Goal: Information Seeking & Learning: Check status

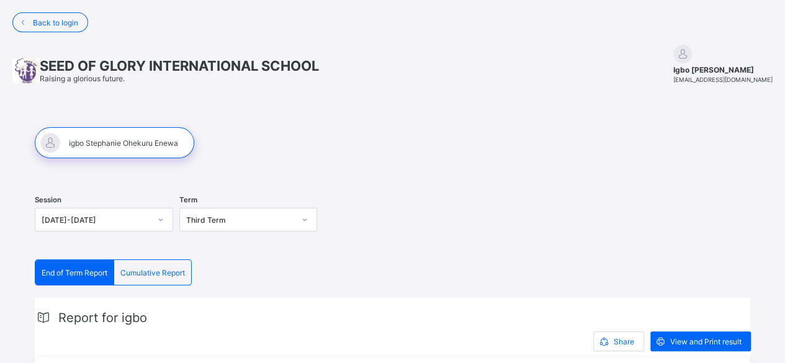
click at [96, 268] on span "End of Term Report" at bounding box center [75, 272] width 66 height 9
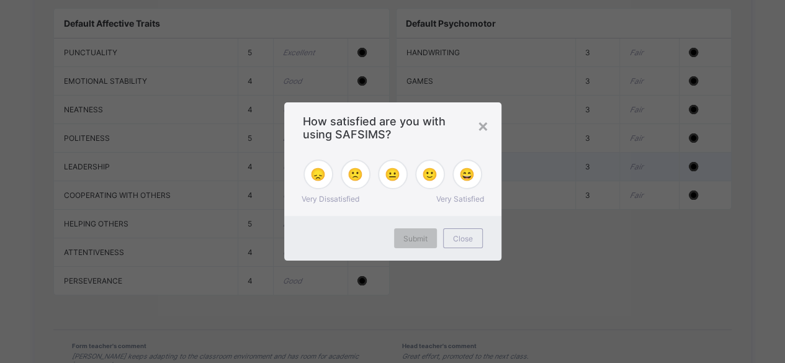
scroll to position [1428, 0]
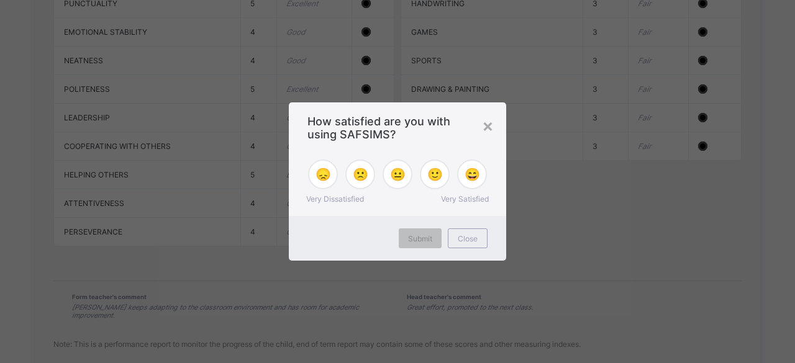
click at [576, 228] on div "× How satisfied are you with using SAFSIMS? 😞 🙁 😐 🙂 😄 Very Dissatisfied Very Sa…" at bounding box center [397, 181] width 795 height 363
click at [488, 130] on div "×" at bounding box center [488, 125] width 12 height 21
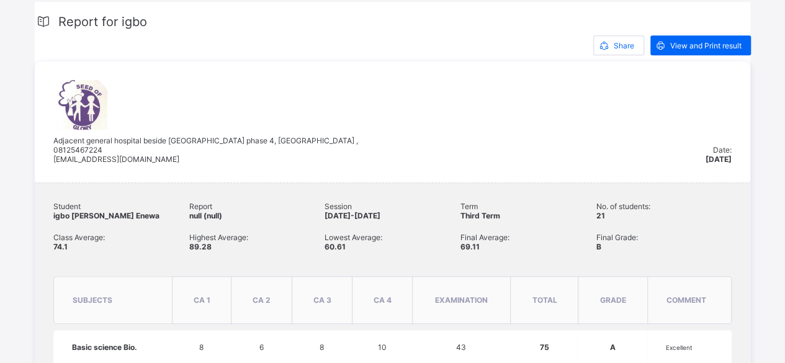
scroll to position [268, 0]
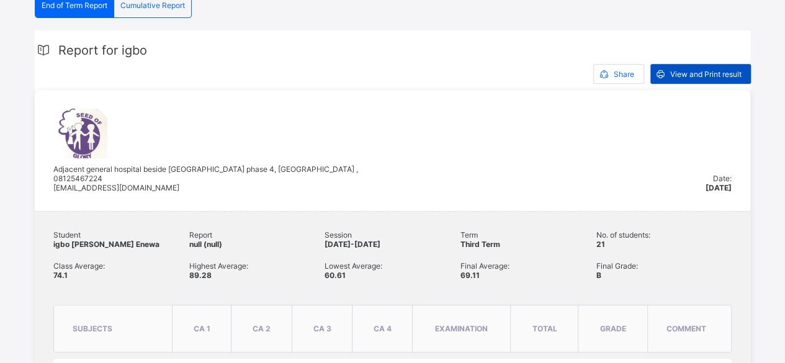
click at [715, 75] on span "View and Print result" at bounding box center [706, 74] width 71 height 9
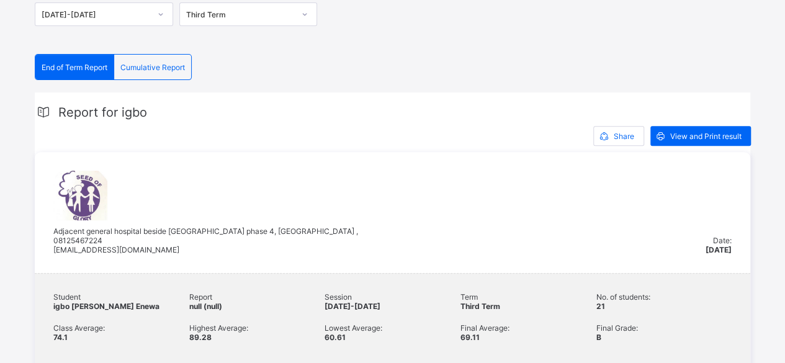
click at [174, 64] on span "Cumulative Report" at bounding box center [152, 67] width 65 height 9
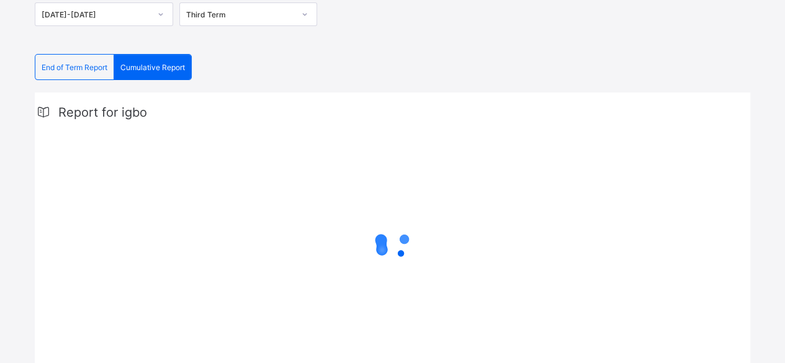
scroll to position [94, 0]
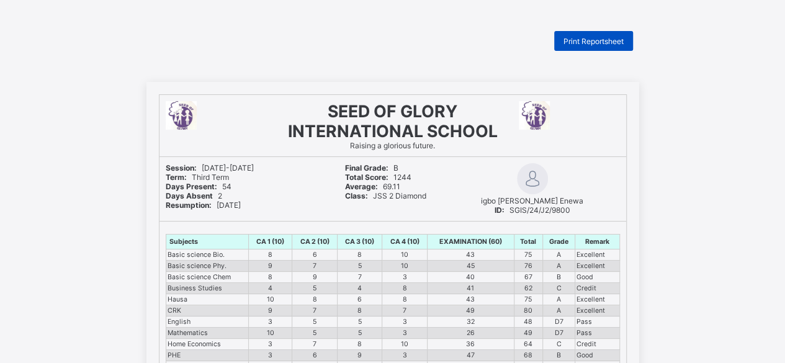
click at [597, 37] on span "Print Reportsheet" at bounding box center [594, 41] width 60 height 9
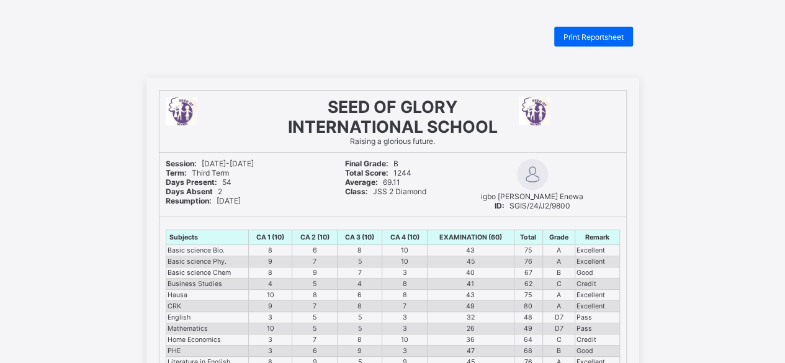
scroll to position [2, 0]
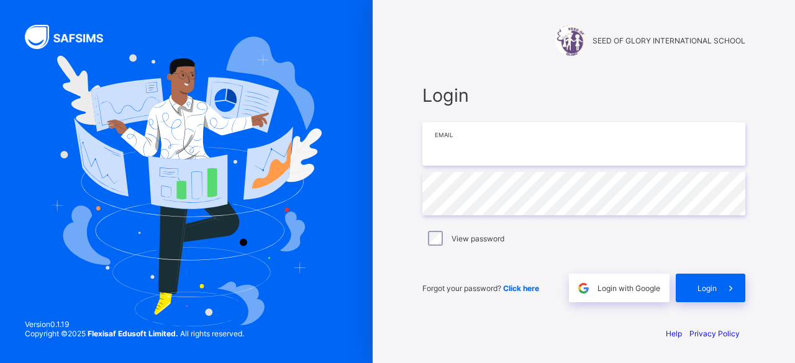
click at [513, 151] on input "email" at bounding box center [583, 143] width 323 height 43
type input "**********"
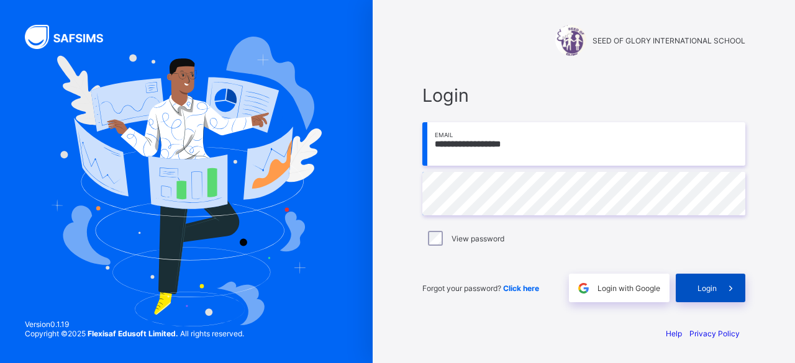
click at [715, 294] on div "Login" at bounding box center [710, 288] width 70 height 29
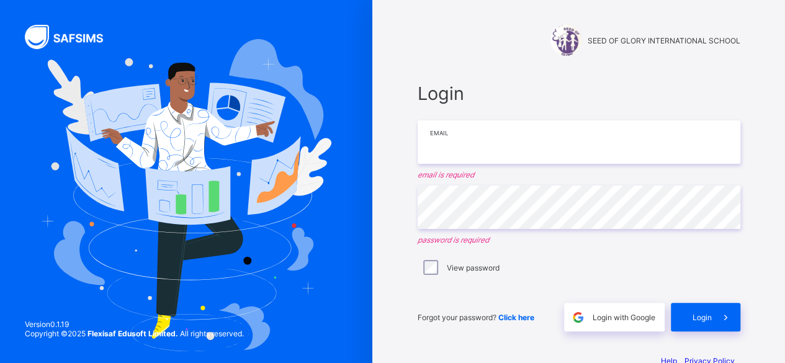
click at [520, 147] on input "email" at bounding box center [579, 141] width 323 height 43
type input "**********"
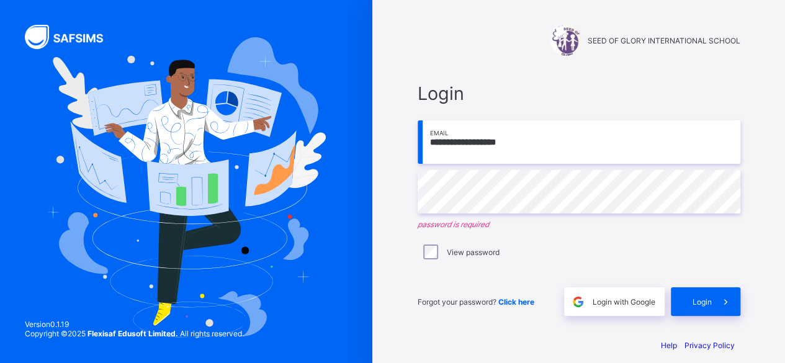
click at [523, 302] on span "Click here" at bounding box center [517, 301] width 36 height 9
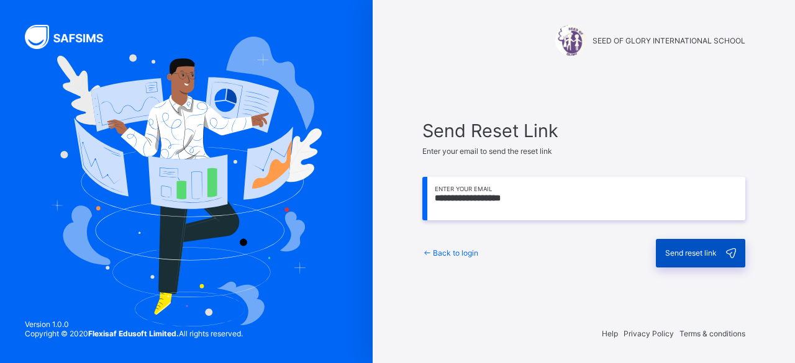
click at [684, 256] on span "Send reset link" at bounding box center [691, 252] width 52 height 9
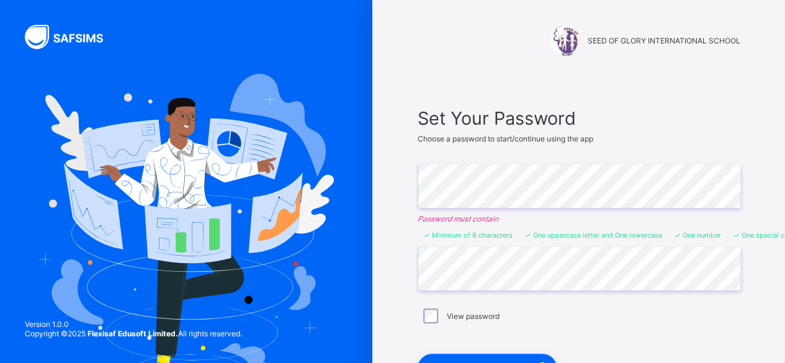
scroll to position [62, 0]
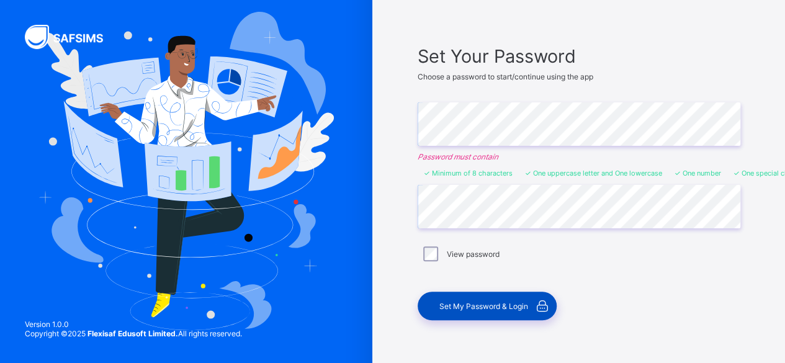
click at [511, 302] on span "Set My Password & Login" at bounding box center [484, 306] width 89 height 9
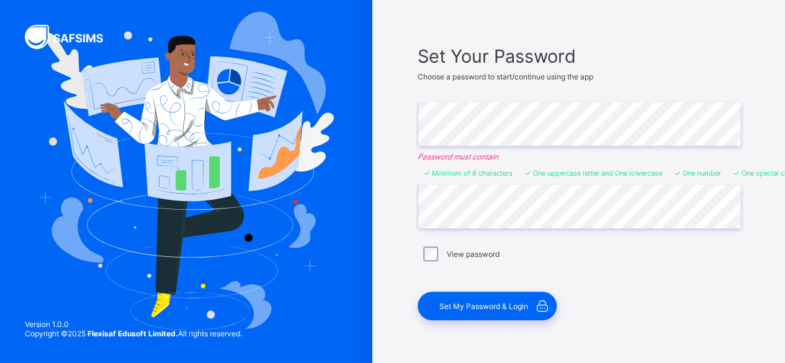
scroll to position [0, 0]
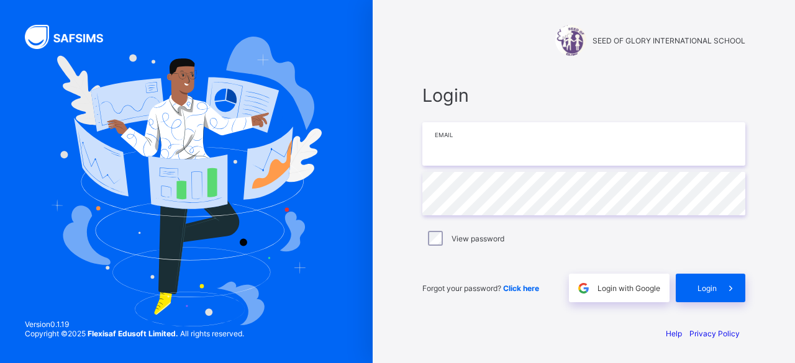
click at [529, 150] on input "email" at bounding box center [583, 143] width 323 height 43
type input "**********"
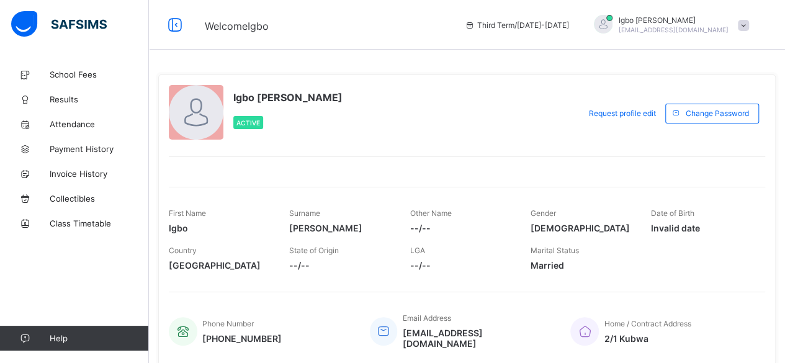
click at [718, 144] on div "Igbo [PERSON_NAME] Active Request profile edit Change email Change Password Fir…" at bounding box center [467, 220] width 618 height 291
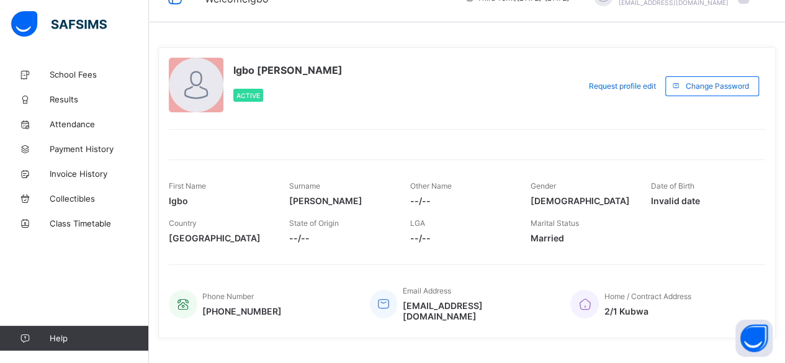
scroll to position [42, 0]
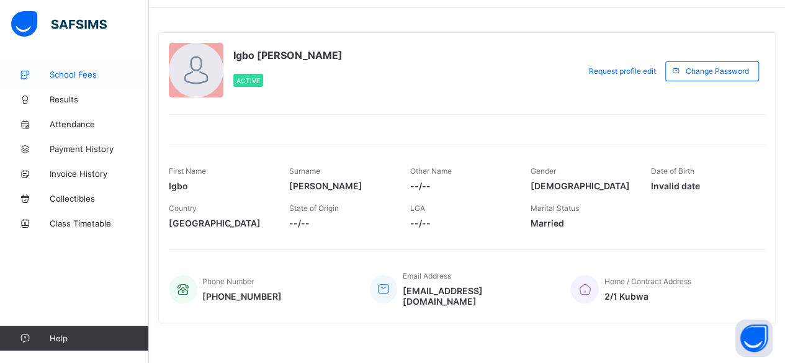
click at [78, 75] on span "School Fees" at bounding box center [99, 75] width 99 height 10
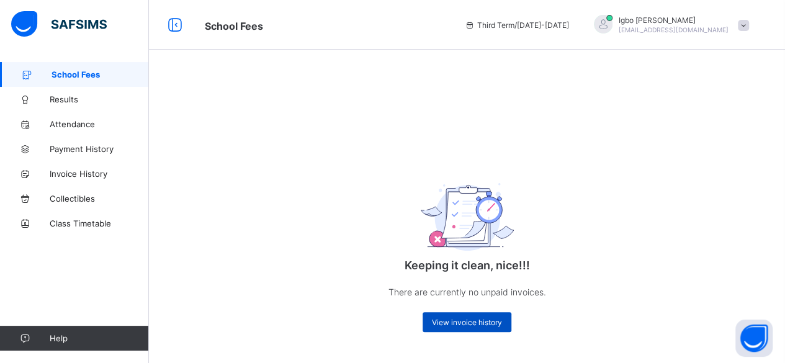
click at [471, 323] on span "View invoice history" at bounding box center [467, 322] width 70 height 9
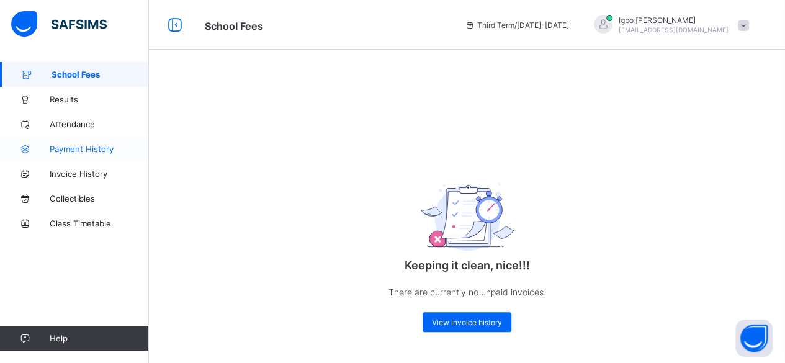
click at [71, 147] on span "Payment History" at bounding box center [99, 149] width 99 height 10
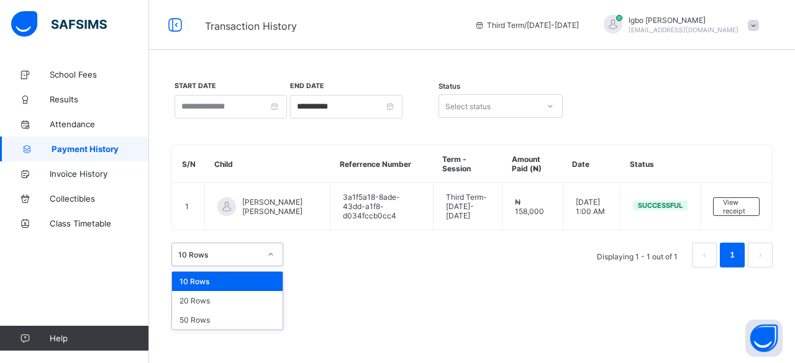
click at [272, 250] on icon at bounding box center [270, 254] width 7 height 12
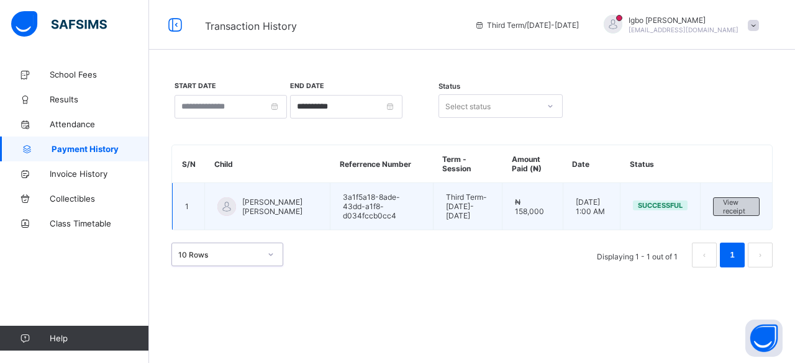
click at [746, 203] on span "View receipt" at bounding box center [736, 206] width 27 height 17
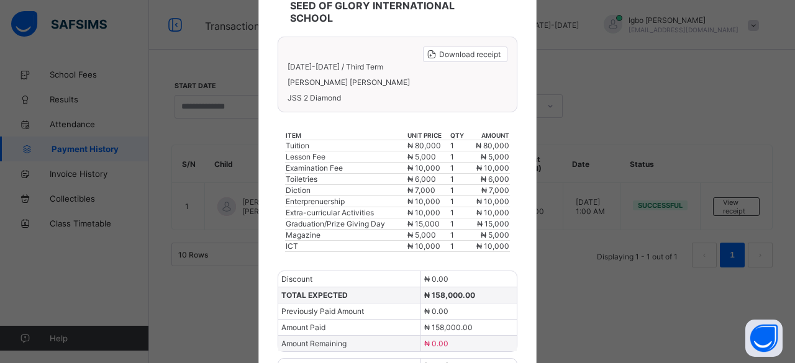
scroll to position [48, 0]
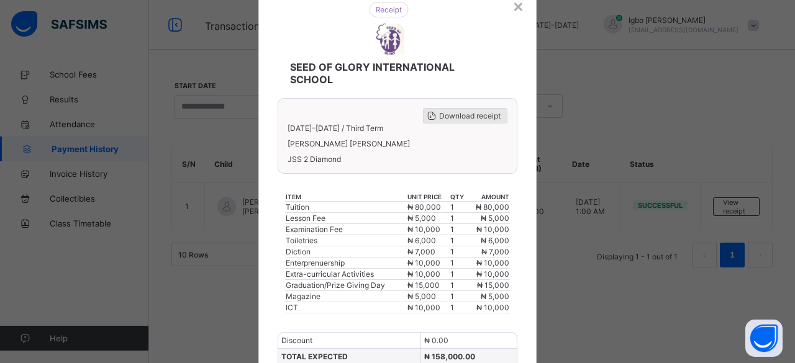
click at [478, 114] on span "Download receipt" at bounding box center [469, 115] width 61 height 9
click at [461, 111] on span "Download receipt" at bounding box center [469, 115] width 61 height 9
click at [389, 12] on img at bounding box center [389, 10] width 40 height 16
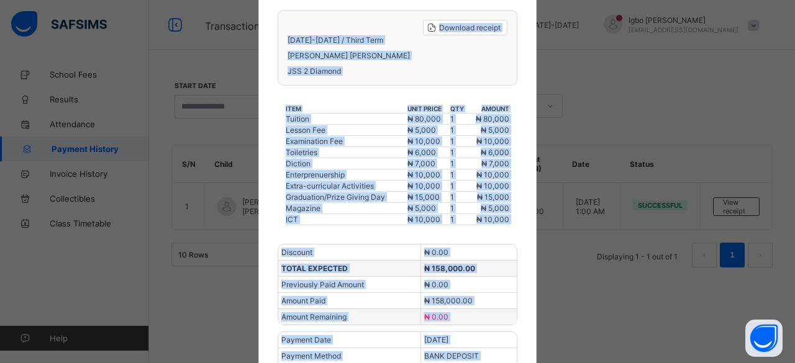
scroll to position [173, 0]
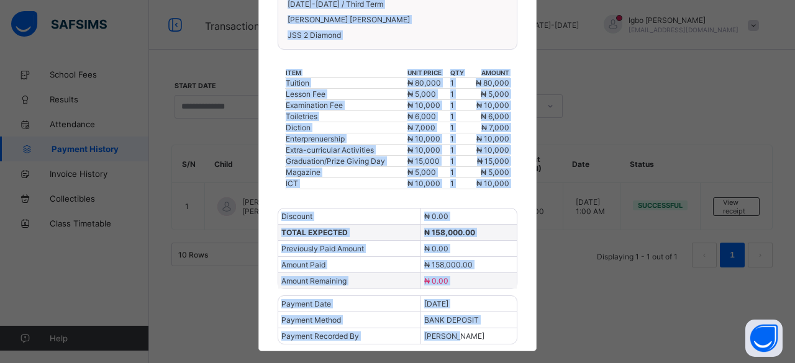
drag, startPoint x: 370, startPoint y: 13, endPoint x: 512, endPoint y: 324, distance: 342.0
click at [512, 324] on div "SEED OF GLORY INTERNATIONAL SCHOOL Download receipt 2024-2025 / Third Term igbo…" at bounding box center [397, 104] width 278 height 493
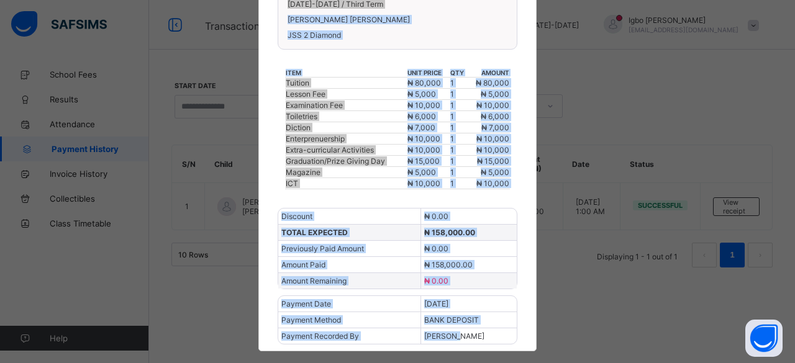
click at [572, 81] on div "× SEED OF GLORY INTERNATIONAL SCHOOL Download receipt 2024-2025 / Third Term ig…" at bounding box center [397, 181] width 795 height 363
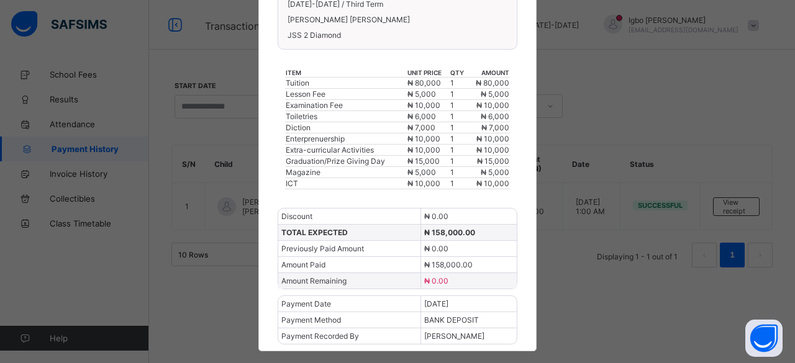
click at [572, 81] on div "× SEED OF GLORY INTERNATIONAL SCHOOL Download receipt 2024-2025 / Third Term ig…" at bounding box center [397, 181] width 795 height 363
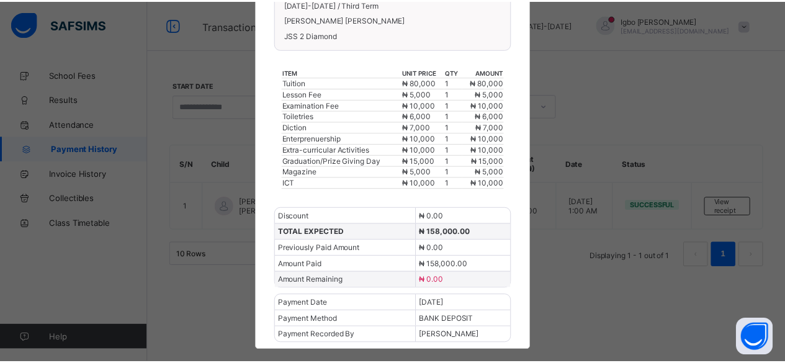
scroll to position [0, 0]
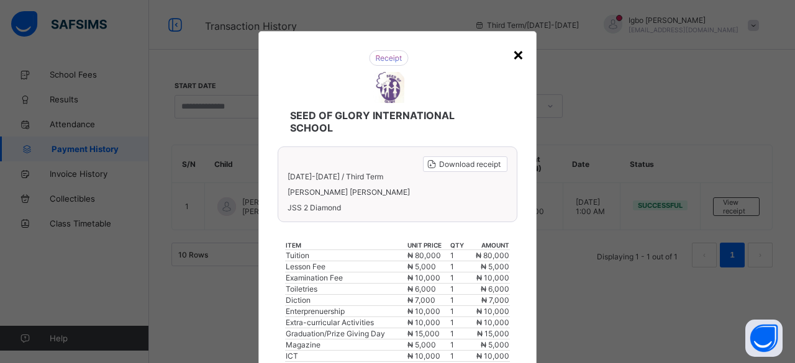
click at [514, 59] on div "×" at bounding box center [518, 53] width 12 height 21
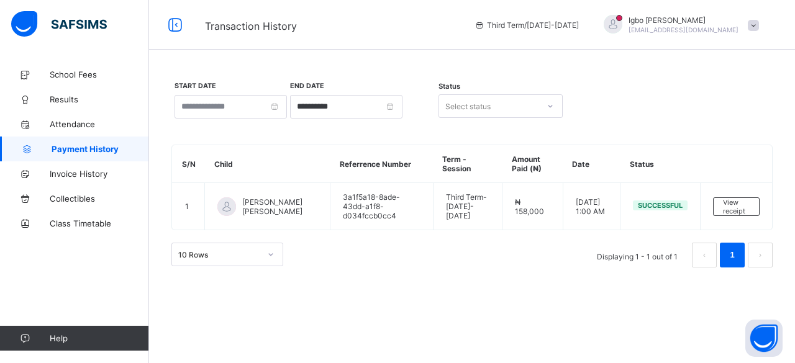
click at [785, 118] on div "**********" at bounding box center [472, 174] width 646 height 224
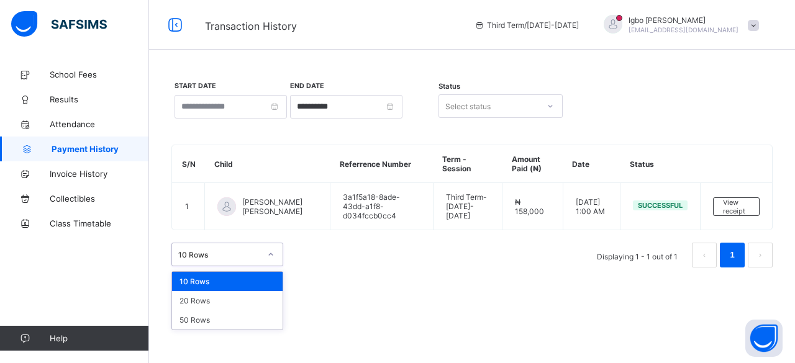
click at [233, 243] on div "10 Rows" at bounding box center [227, 255] width 112 height 24
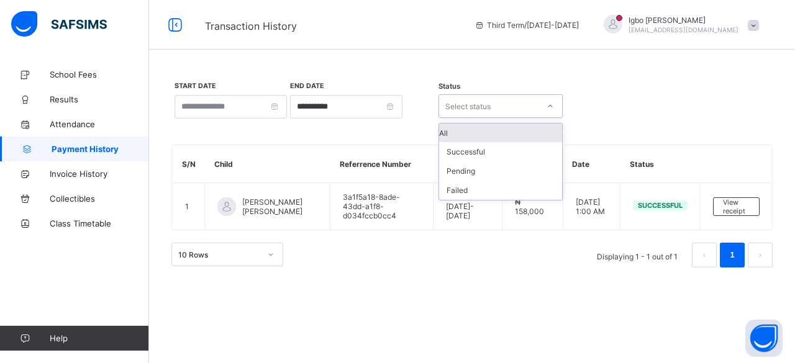
click at [550, 107] on icon at bounding box center [549, 106] width 7 height 12
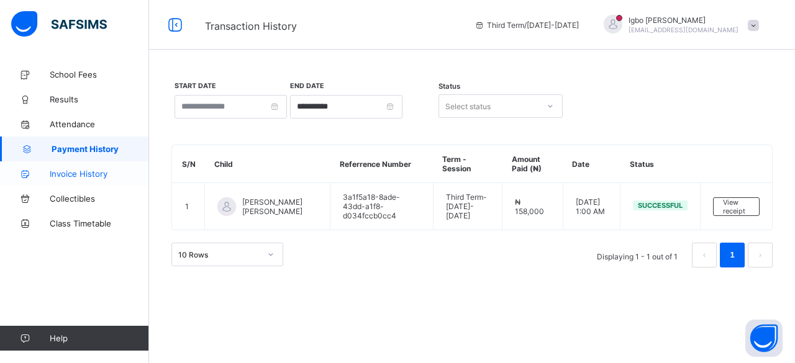
click at [99, 176] on span "Invoice History" at bounding box center [99, 174] width 99 height 10
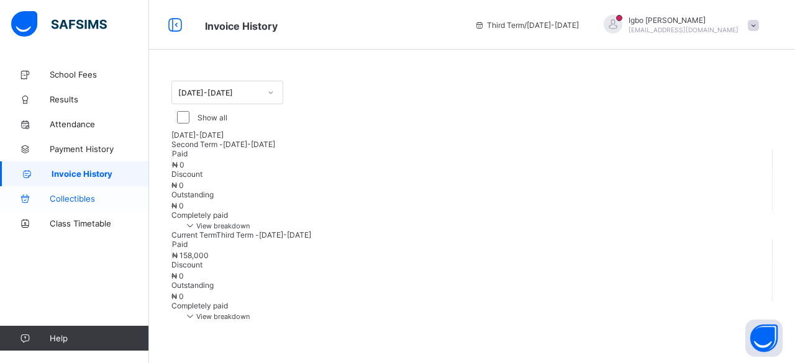
click at [83, 201] on span "Collectibles" at bounding box center [99, 199] width 99 height 10
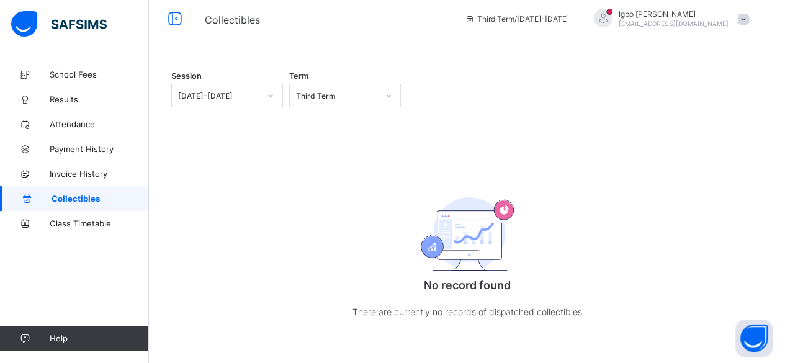
scroll to position [94, 0]
click at [84, 227] on span "Class Timetable" at bounding box center [99, 224] width 99 height 10
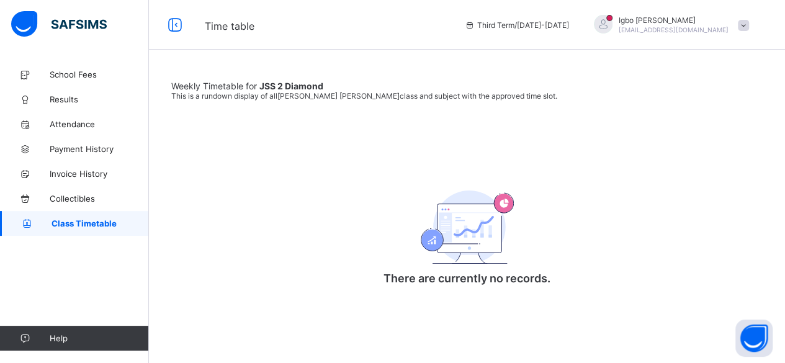
scroll to position [38, 0]
click at [84, 127] on span "Attendance" at bounding box center [99, 124] width 99 height 10
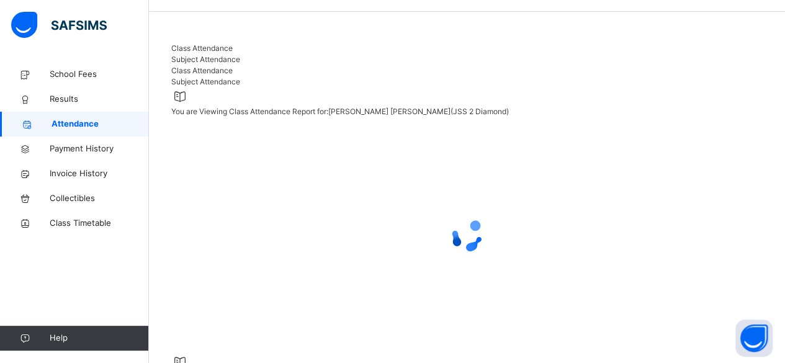
select select "****"
select select "*"
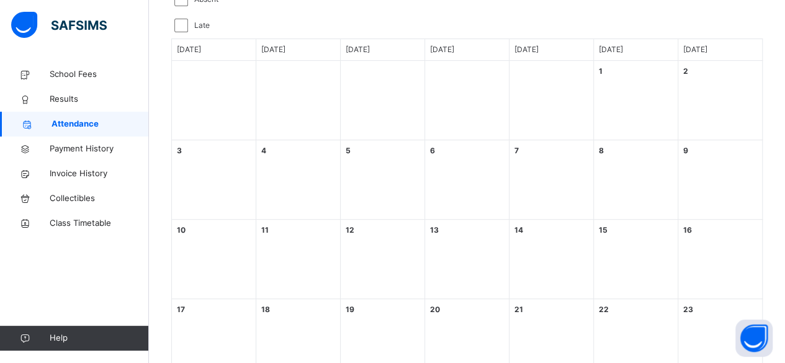
scroll to position [233, 0]
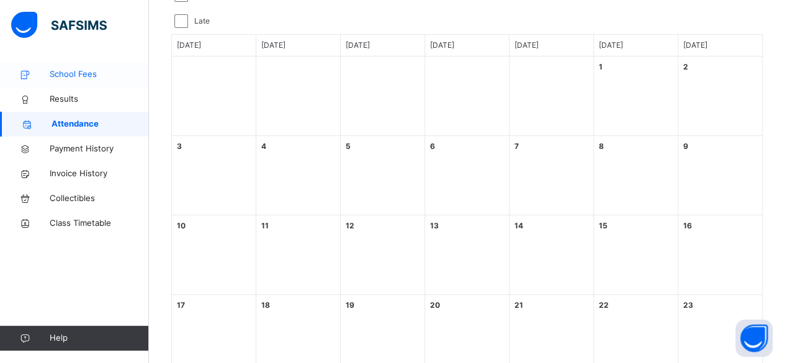
click at [87, 74] on span "School Fees" at bounding box center [99, 74] width 99 height 12
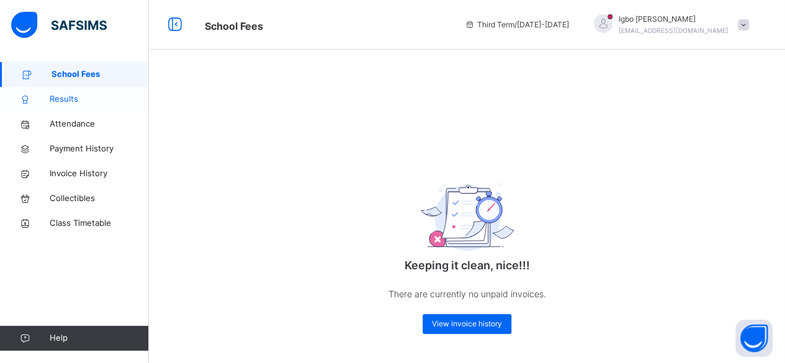
click at [65, 97] on span "Results" at bounding box center [99, 99] width 99 height 12
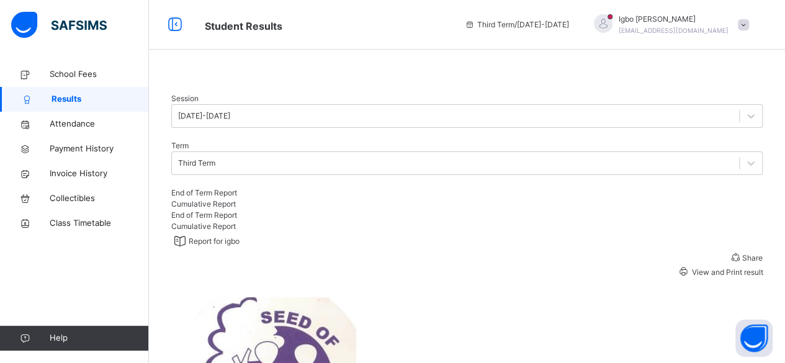
click at [300, 210] on div "Cumulative Report" at bounding box center [467, 204] width 592 height 11
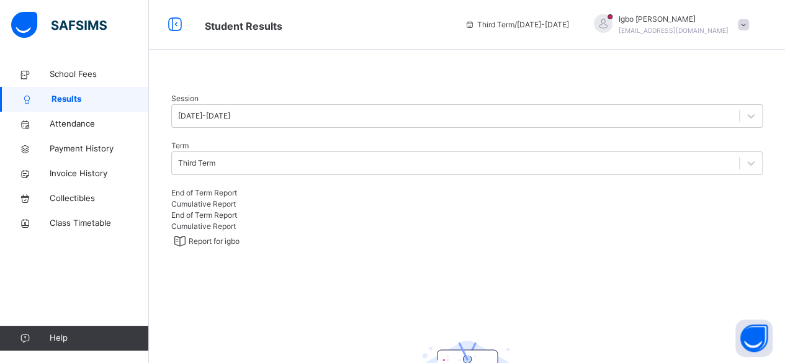
scroll to position [232, 0]
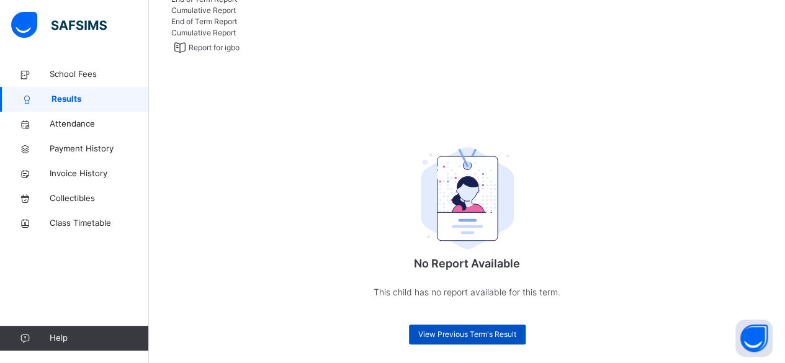
click at [451, 329] on span "View Previous Term's Result" at bounding box center [467, 334] width 98 height 11
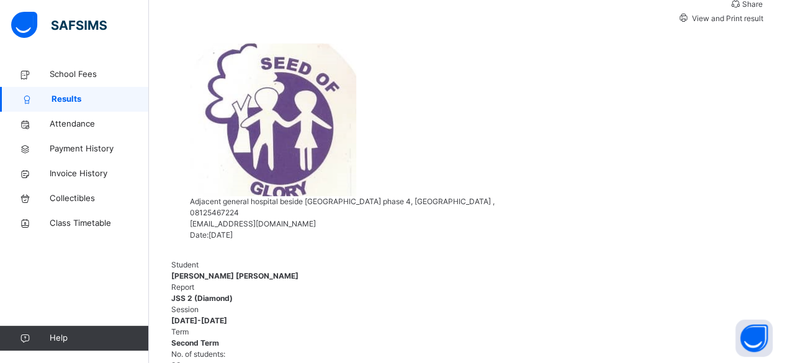
click at [727, 23] on span "View and Print result" at bounding box center [726, 18] width 73 height 9
click at [76, 99] on span "Results" at bounding box center [100, 99] width 97 height 12
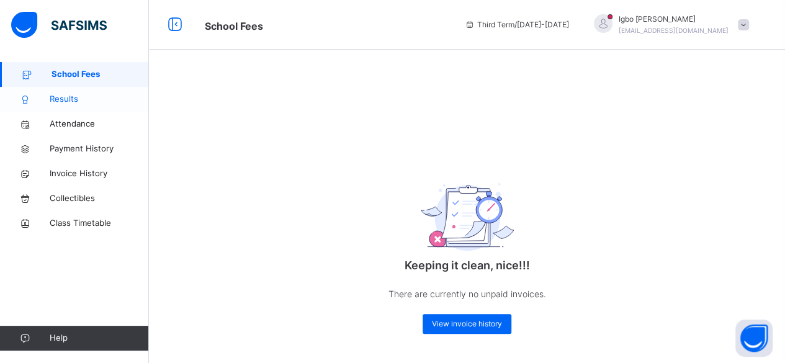
click at [63, 94] on span "Results" at bounding box center [99, 99] width 99 height 12
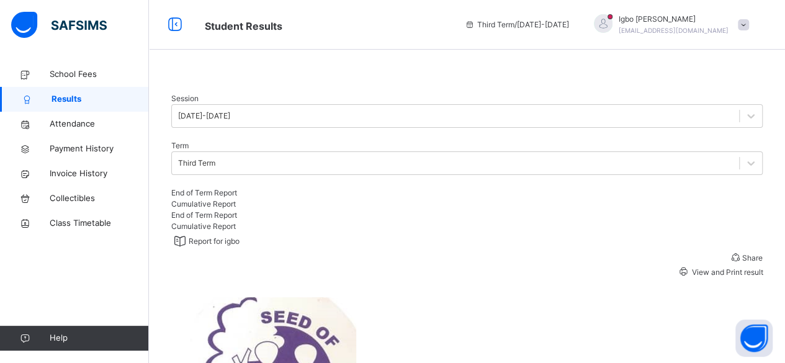
click at [215, 197] on span "End of Term Report" at bounding box center [204, 192] width 66 height 9
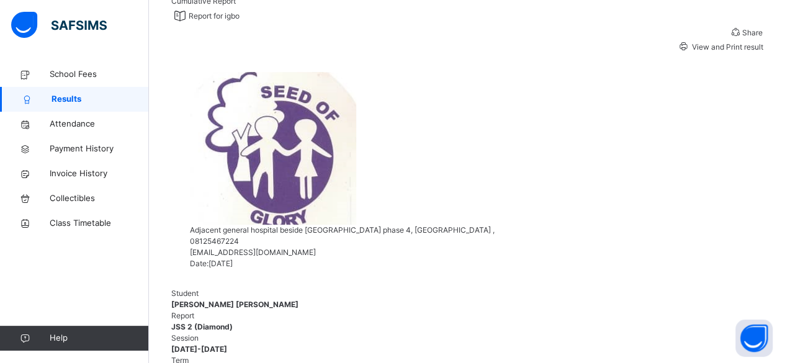
scroll to position [224, 0]
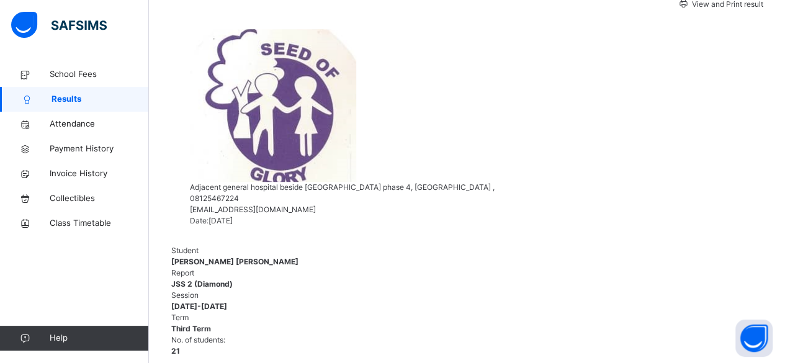
scroll to position [269, 0]
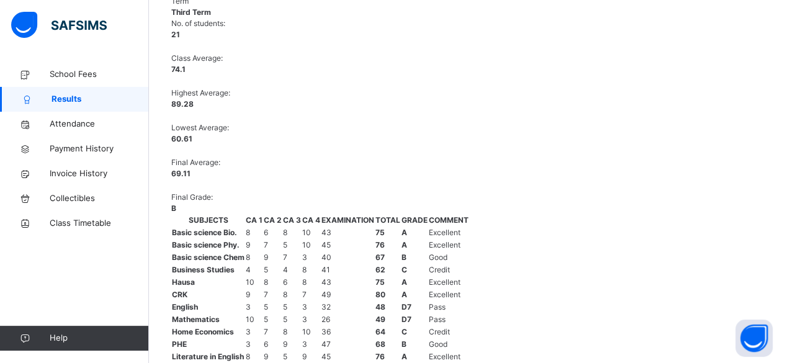
scroll to position [267, 0]
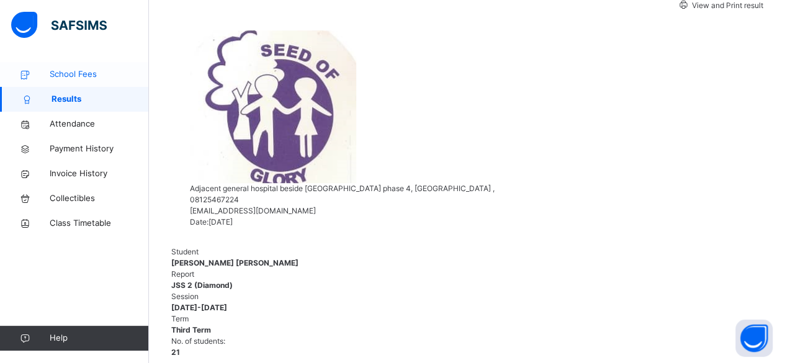
click at [66, 75] on span "School Fees" at bounding box center [99, 74] width 99 height 12
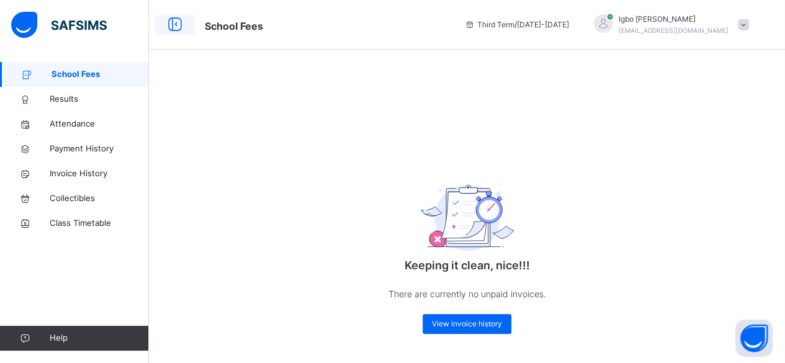
click at [178, 27] on icon at bounding box center [175, 25] width 21 height 22
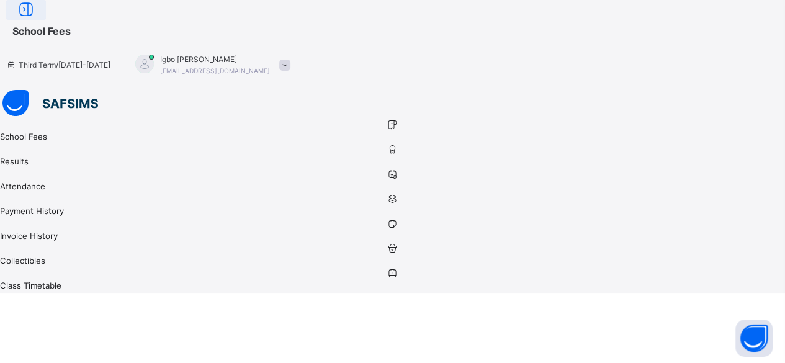
click at [37, 21] on icon at bounding box center [26, 10] width 21 height 22
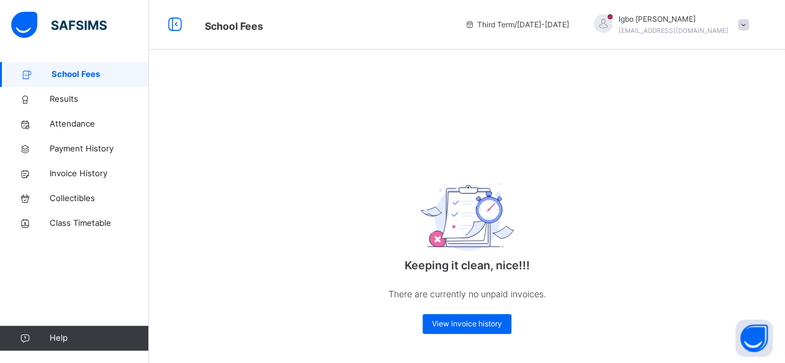
click at [613, 27] on div at bounding box center [603, 23] width 19 height 19
click at [77, 99] on span "Results" at bounding box center [99, 99] width 99 height 12
